Goal: Navigation & Orientation: Understand site structure

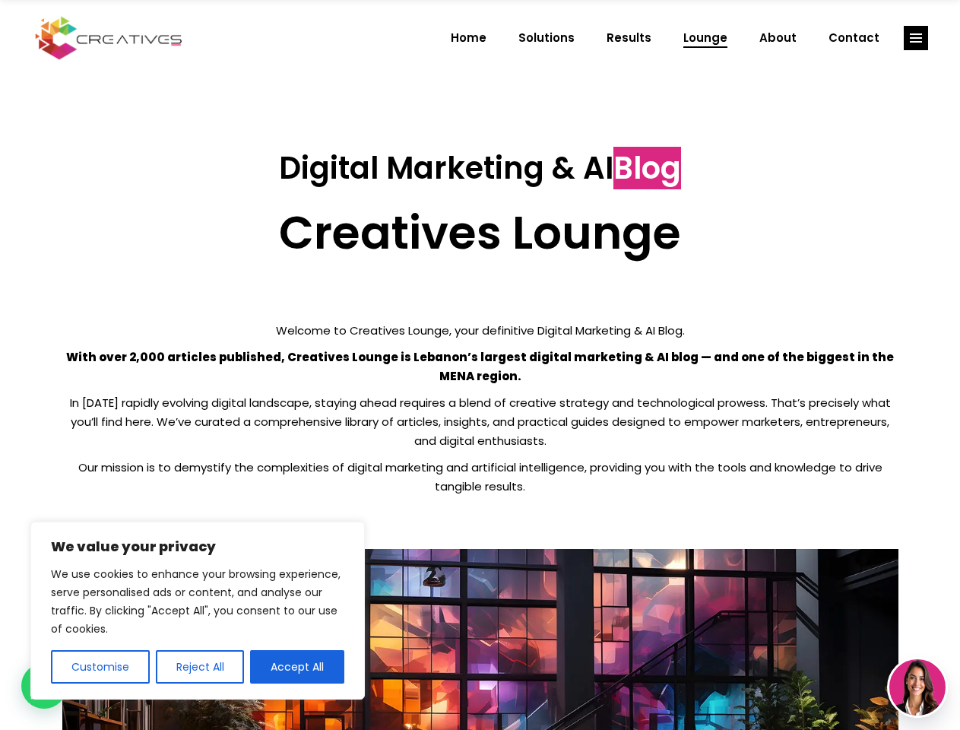
click at [480, 365] on p "With over 2,000 articles published, Creatives Lounge is Lebanon’s largest digit…" at bounding box center [480, 366] width 836 height 38
click at [100, 667] on button "Customise" at bounding box center [100, 666] width 99 height 33
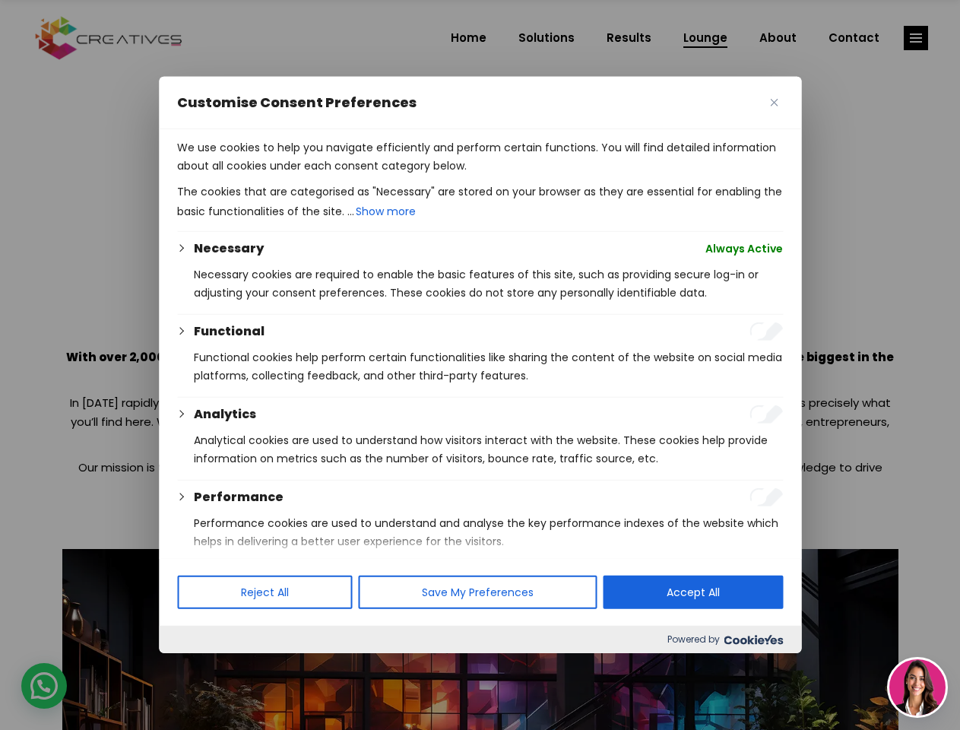
click at [199, 667] on div at bounding box center [480, 365] width 960 height 730
click at [297, 175] on p "We use cookies to help you navigate efficiently and perform certain functions. …" at bounding box center [480, 156] width 606 height 36
click at [916, 38] on div at bounding box center [480, 365] width 960 height 730
click at [918, 687] on img at bounding box center [918, 687] width 56 height 56
